Goal: Task Accomplishment & Management: Use online tool/utility

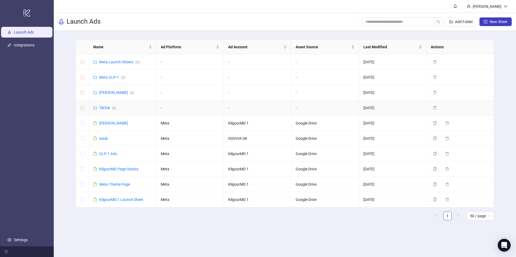
click at [107, 110] on div "TikTok ( 2 )" at bounding box center [107, 108] width 17 height 6
click at [110, 94] on link "[PERSON_NAME] ( 4 )" at bounding box center [116, 93] width 35 height 4
click at [112, 77] on link "Meta GLP-1 ( 2 )" at bounding box center [112, 77] width 26 height 4
click at [107, 95] on link "[PERSON_NAME] ( 4 )" at bounding box center [116, 93] width 35 height 4
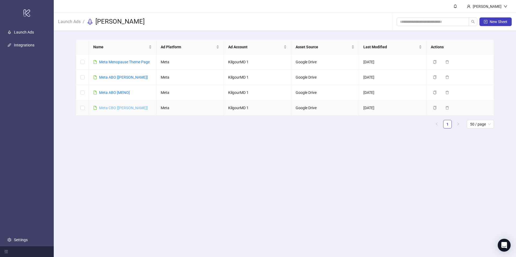
click at [112, 107] on link "Meta CBO [[PERSON_NAME]]" at bounding box center [123, 108] width 49 height 4
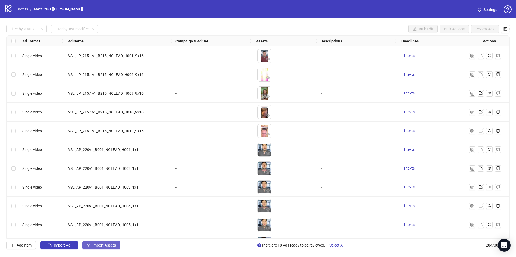
click at [105, 246] on span "Import Assets" at bounding box center [103, 245] width 23 height 4
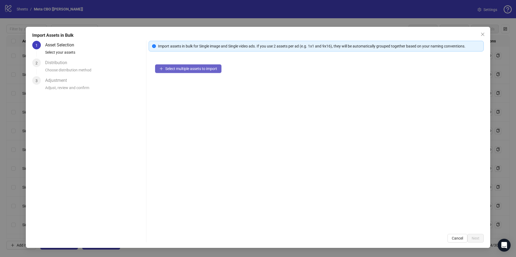
click at [209, 70] on span "Select multiple assets to import" at bounding box center [191, 69] width 52 height 4
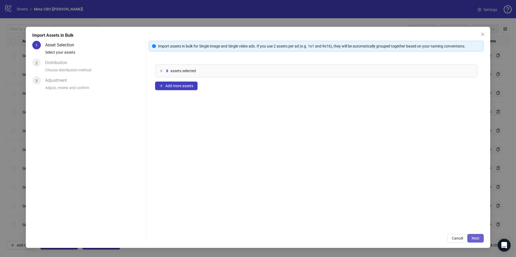
click at [481, 240] on button "Next" at bounding box center [475, 238] width 16 height 9
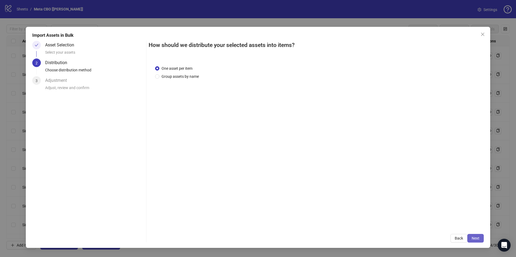
click at [475, 241] on button "Next" at bounding box center [475, 238] width 16 height 9
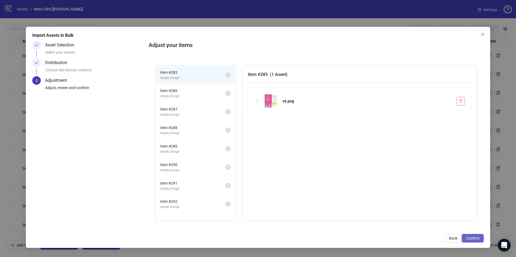
click at [469, 236] on button "Confirm" at bounding box center [473, 238] width 22 height 9
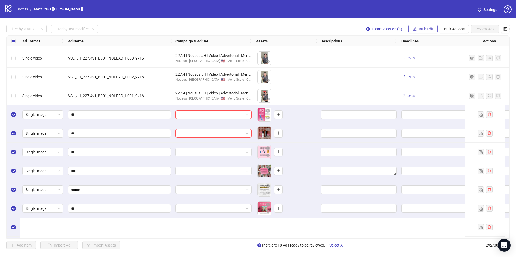
click at [428, 30] on span "Bulk Edit" at bounding box center [426, 29] width 15 height 4
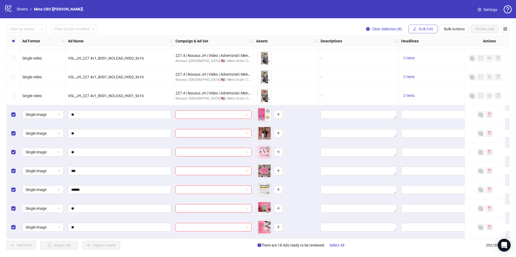
scroll to position [5302, 0]
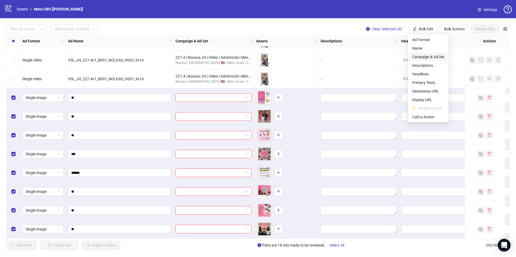
click at [419, 57] on span "Campaign & Ad Set" at bounding box center [428, 57] width 32 height 6
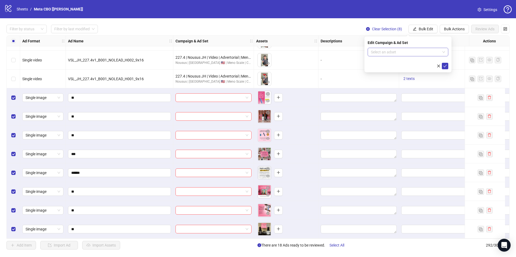
click at [408, 55] on input "search" at bounding box center [405, 52] width 69 height 8
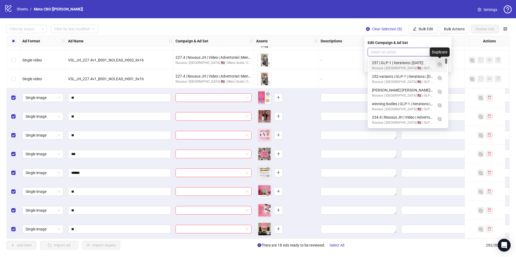
click at [440, 64] on img "button" at bounding box center [440, 65] width 4 height 4
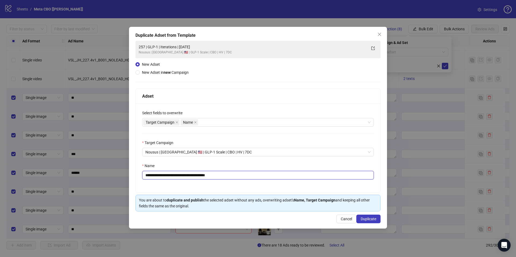
click at [257, 172] on input "**********" at bounding box center [258, 175] width 232 height 9
paste input "text"
type input "**********"
click at [375, 220] on span "Duplicate" at bounding box center [369, 219] width 16 height 4
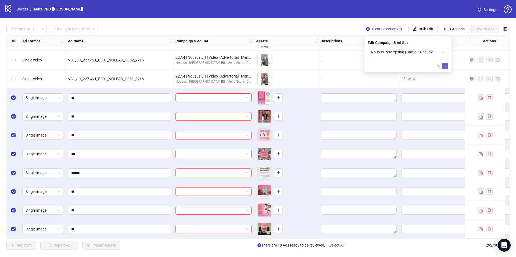
click at [446, 67] on icon "check" at bounding box center [445, 66] width 4 height 4
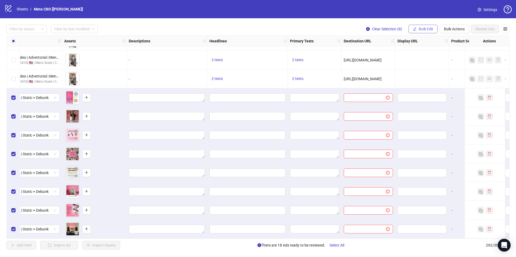
scroll to position [5302, 237]
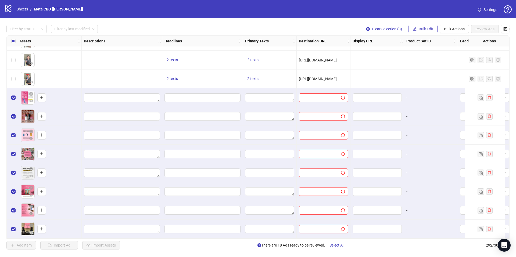
click at [421, 32] on button "Bulk Edit" at bounding box center [422, 29] width 29 height 9
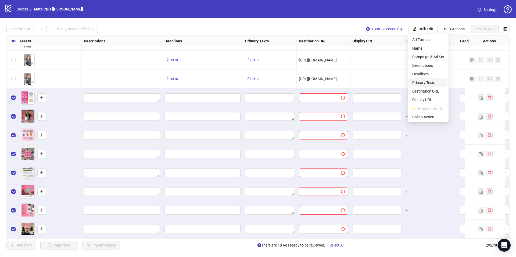
click at [428, 83] on span "Primary Texts" at bounding box center [428, 83] width 32 height 6
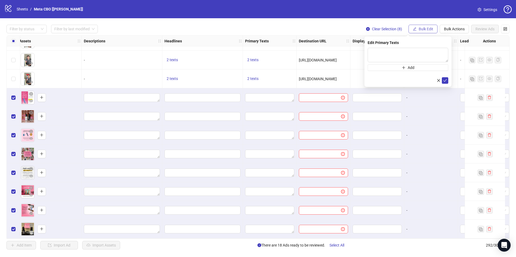
click at [426, 28] on span "Bulk Edit" at bounding box center [426, 29] width 15 height 4
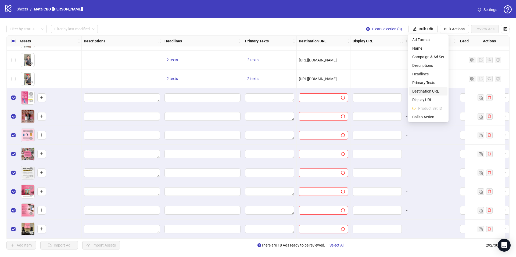
click at [426, 89] on span "Destination URL" at bounding box center [428, 91] width 32 height 6
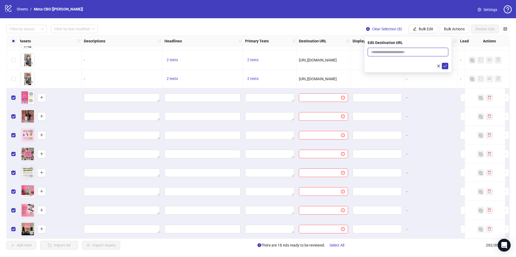
click at [418, 52] on input "text" at bounding box center [406, 52] width 70 height 6
paste input "**********"
type input "**********"
click at [443, 65] on icon "check" at bounding box center [445, 66] width 4 height 4
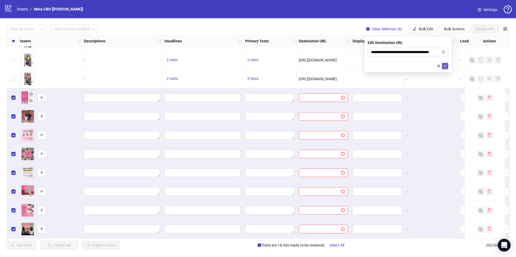
scroll to position [0, 0]
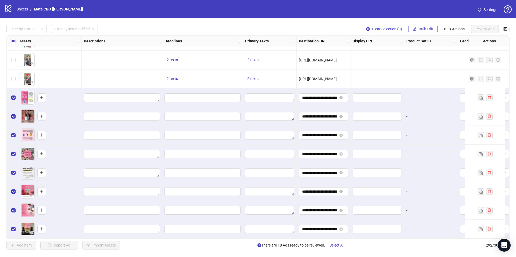
click at [420, 27] on span "Bulk Edit" at bounding box center [426, 29] width 15 height 4
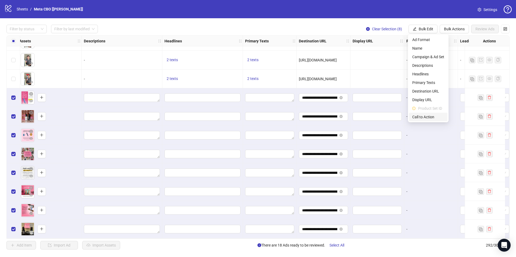
click at [422, 119] on span "Call to Action" at bounding box center [428, 117] width 32 height 6
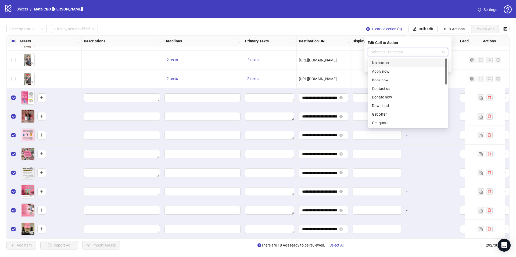
click at [382, 54] on input "search" at bounding box center [405, 52] width 69 height 8
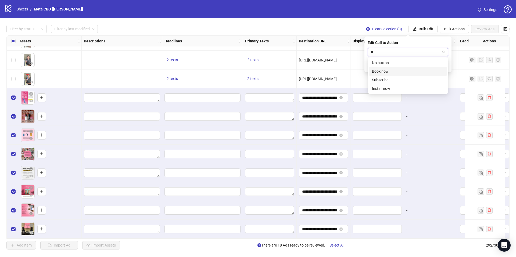
type input "*"
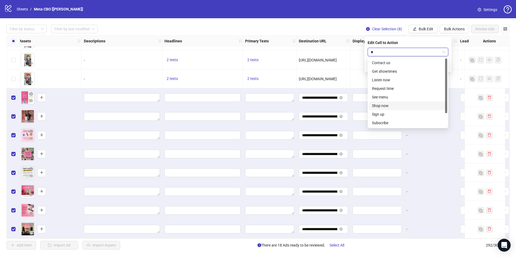
click at [383, 108] on div "Shop now" at bounding box center [408, 106] width 72 height 6
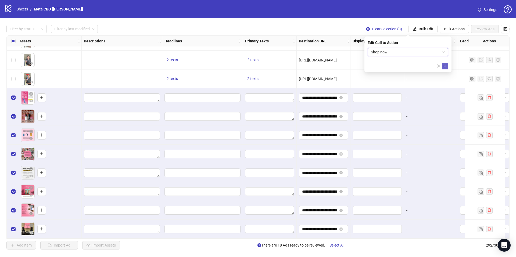
click at [443, 66] on icon "check" at bounding box center [445, 66] width 4 height 4
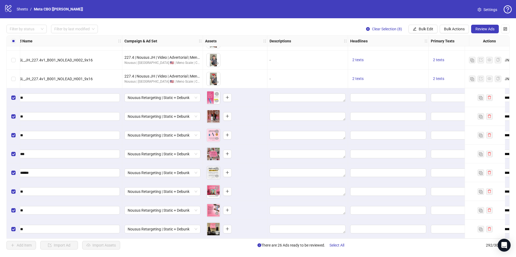
scroll to position [5302, 117]
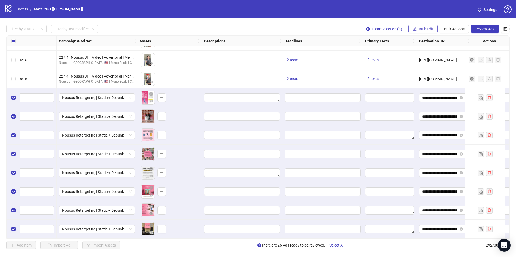
click at [423, 28] on span "Bulk Edit" at bounding box center [426, 29] width 15 height 4
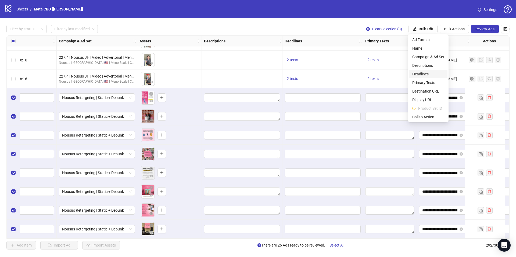
click at [427, 73] on span "Headlines" at bounding box center [428, 74] width 32 height 6
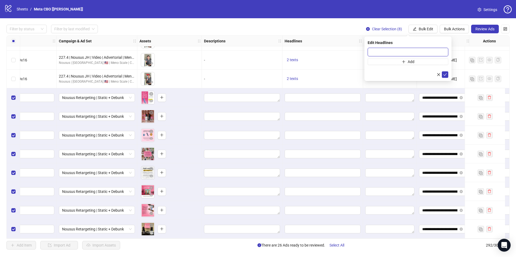
drag, startPoint x: 393, startPoint y: 55, endPoint x: 392, endPoint y: 58, distance: 3.3
click at [393, 55] on input "text" at bounding box center [408, 52] width 81 height 9
paste input "**********"
type input "**********"
click at [391, 62] on button "Add" at bounding box center [408, 62] width 81 height 6
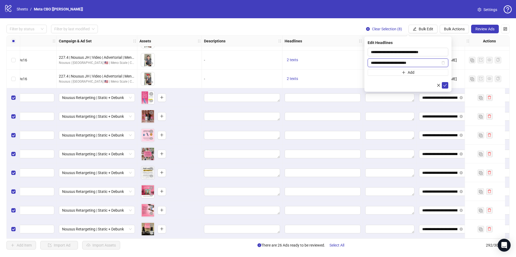
click at [383, 62] on input "**********" at bounding box center [405, 63] width 69 height 6
type input "**********"
click at [448, 85] on button "submit" at bounding box center [445, 85] width 6 height 6
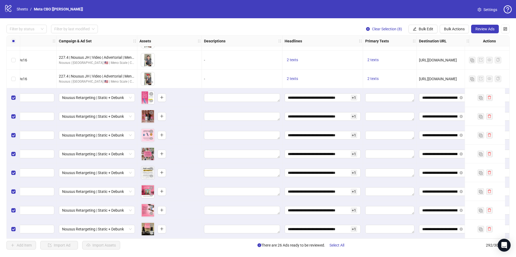
click at [412, 34] on div "Filter by status Filter by last modified Clear Selection (8) Bulk Edit Bulk Act…" at bounding box center [258, 137] width 516 height 238
click at [419, 29] on span "Bulk Edit" at bounding box center [426, 29] width 15 height 4
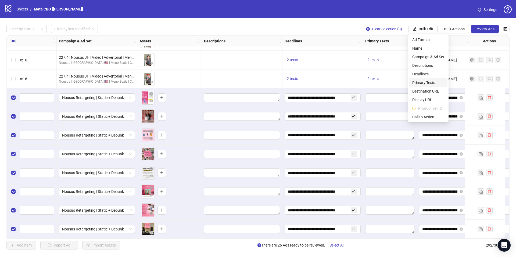
click at [427, 82] on span "Primary Texts" at bounding box center [428, 83] width 32 height 6
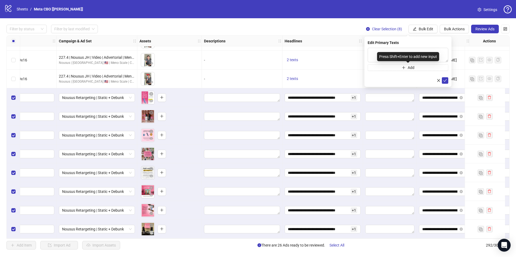
click at [391, 55] on div "Press Shift+Enter to add new input" at bounding box center [408, 56] width 62 height 9
click at [376, 52] on textarea at bounding box center [408, 55] width 81 height 15
paste textarea "**********"
type textarea "**********"
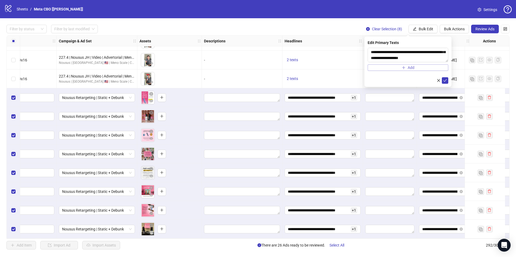
click at [385, 67] on button "Add" at bounding box center [408, 67] width 81 height 6
paste textarea "**********"
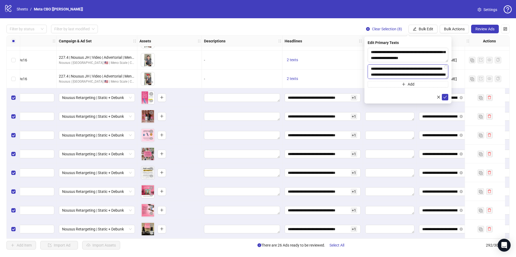
scroll to position [211, 0]
click at [398, 70] on textarea at bounding box center [408, 71] width 81 height 15
type textarea "**********"
drag, startPoint x: 399, startPoint y: 74, endPoint x: 380, endPoint y: 69, distance: 20.2
click at [379, 70] on textarea at bounding box center [408, 71] width 81 height 15
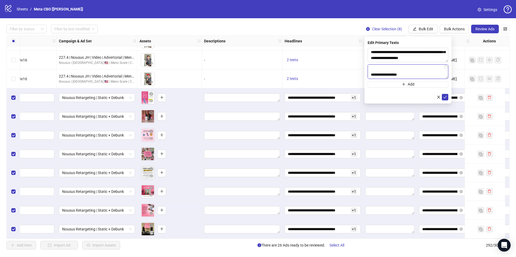
scroll to position [218, 0]
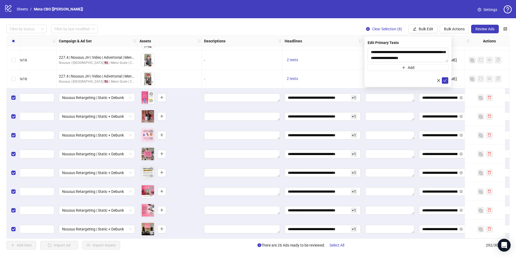
click at [385, 70] on button "Add" at bounding box center [408, 67] width 81 height 6
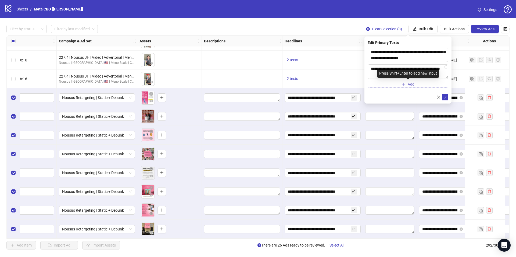
scroll to position [276, 0]
type textarea "**********"
click at [443, 97] on icon "check" at bounding box center [444, 97] width 3 height 3
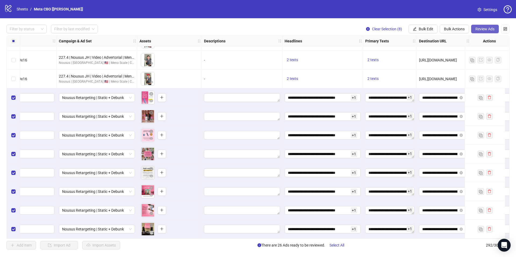
click at [480, 28] on span "Review Ads" at bounding box center [484, 29] width 19 height 4
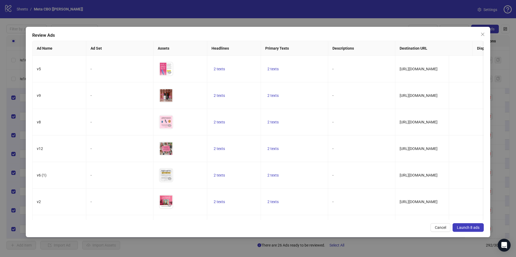
click at [477, 227] on span "Launch 8 ads" at bounding box center [468, 228] width 23 height 4
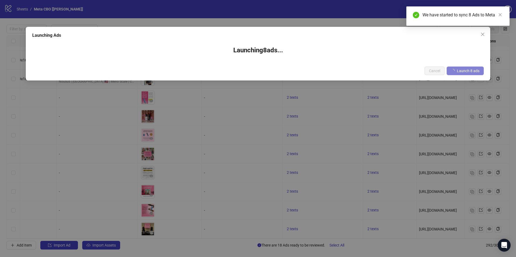
scroll to position [5302, 117]
